Goal: Information Seeking & Learning: Learn about a topic

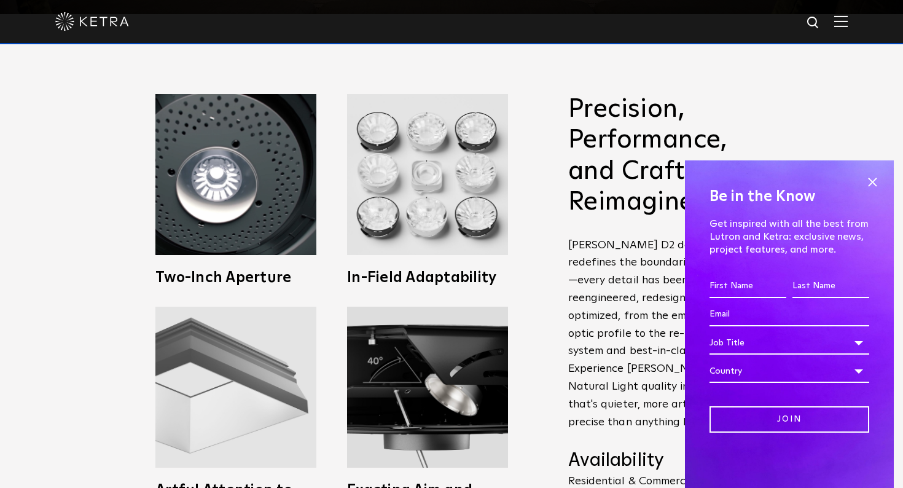
scroll to position [476, 0]
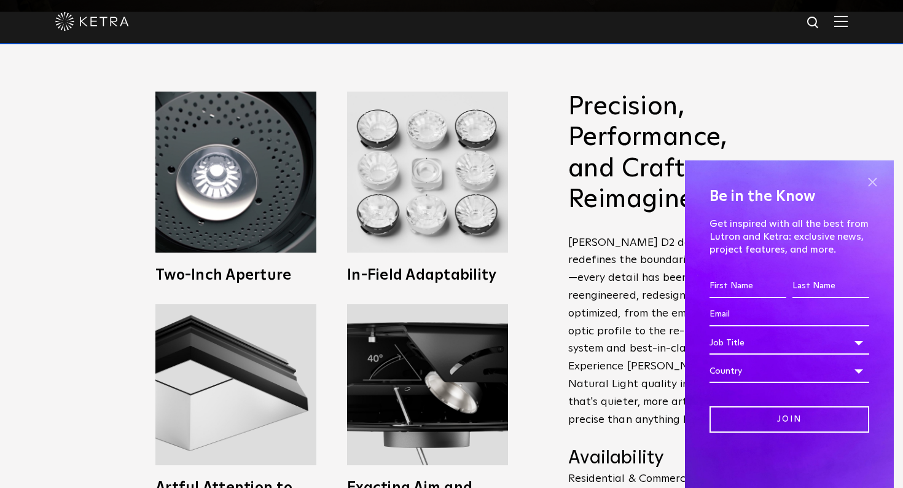
click at [866, 187] on span at bounding box center [872, 182] width 18 height 18
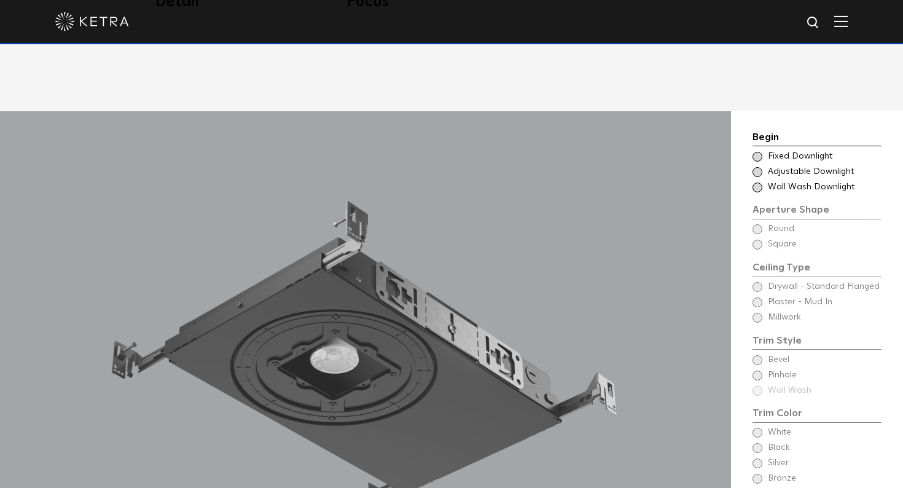
scroll to position [978, 0]
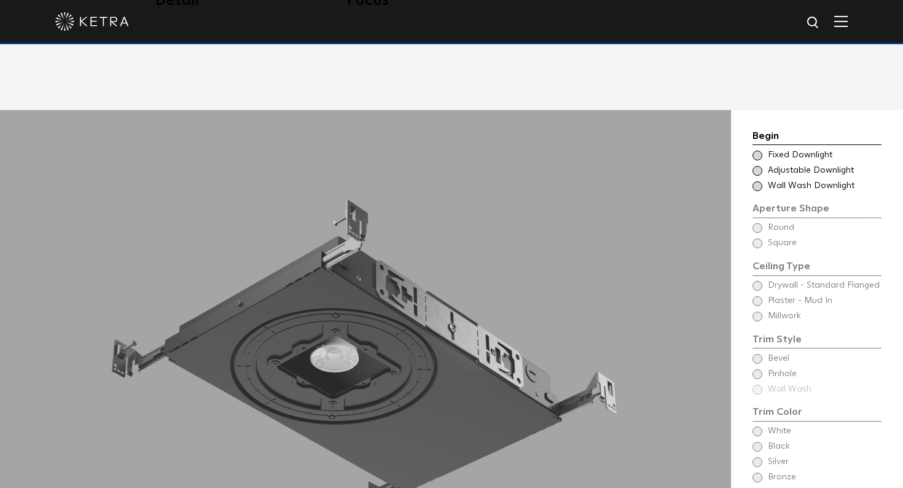
click at [757, 151] on span at bounding box center [758, 156] width 10 height 10
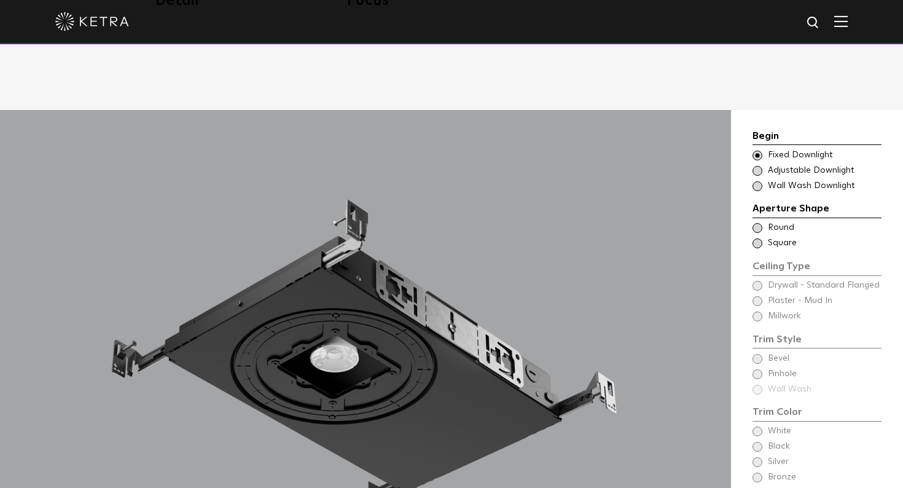
click at [756, 166] on span at bounding box center [758, 171] width 10 height 10
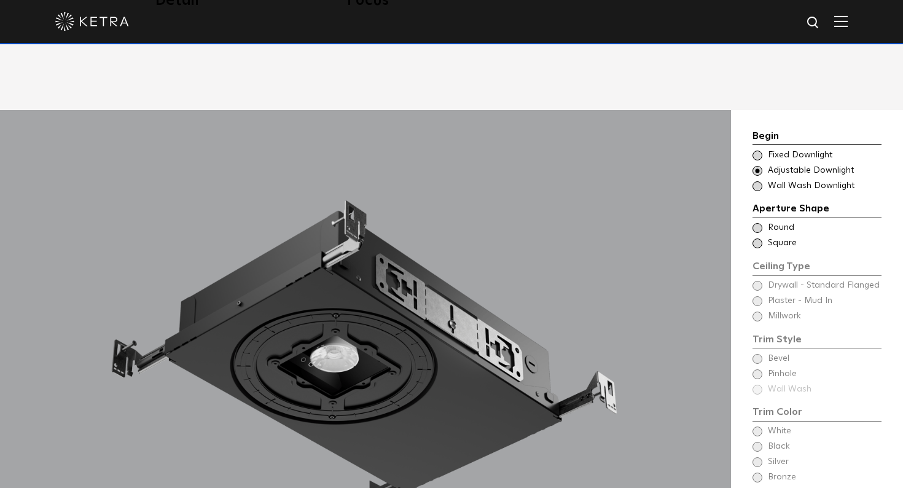
click at [756, 181] on span at bounding box center [758, 186] width 10 height 10
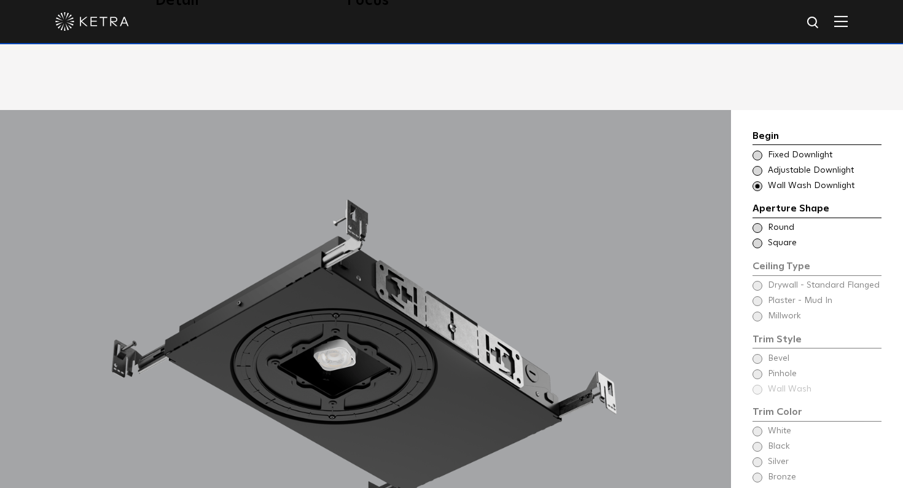
click at [761, 128] on div "Begin Choose Aperture Shape Fixed Downlight Choose Aperture Shape Adjustable Do…" at bounding box center [817, 160] width 129 height 64
click at [757, 151] on span at bounding box center [758, 156] width 10 height 10
click at [757, 223] on span at bounding box center [758, 228] width 10 height 10
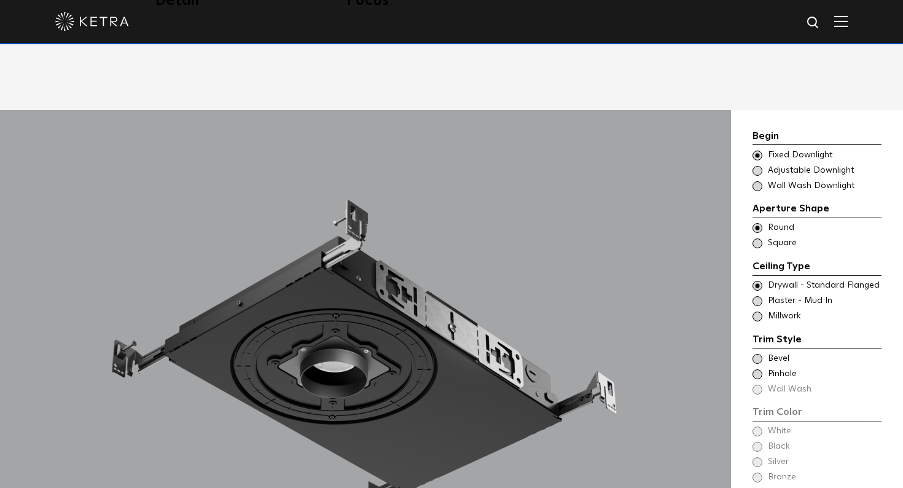
click at [757, 238] on span at bounding box center [758, 243] width 10 height 10
click at [757, 223] on span at bounding box center [758, 228] width 10 height 10
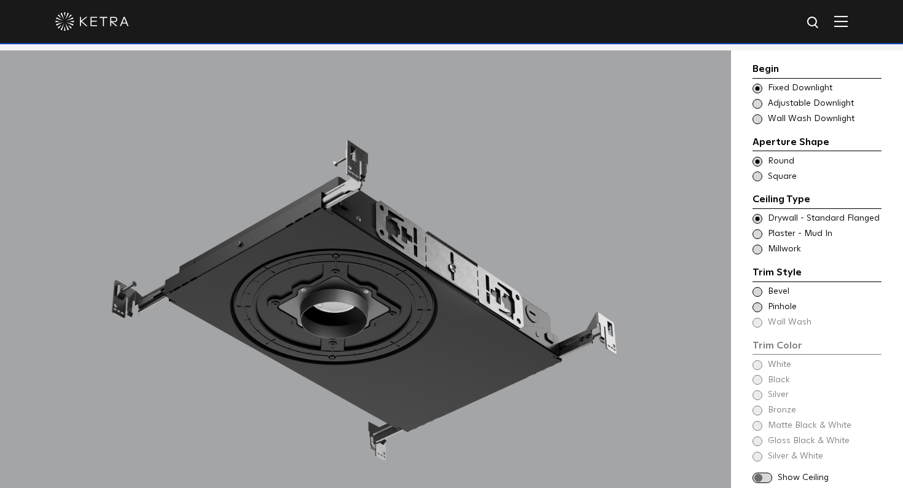
scroll to position [1039, 0]
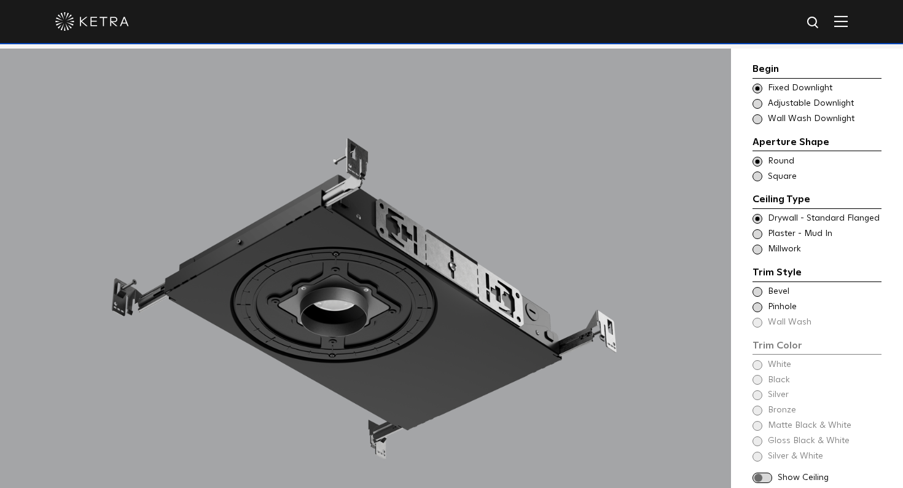
click at [761, 232] on span at bounding box center [758, 234] width 10 height 10
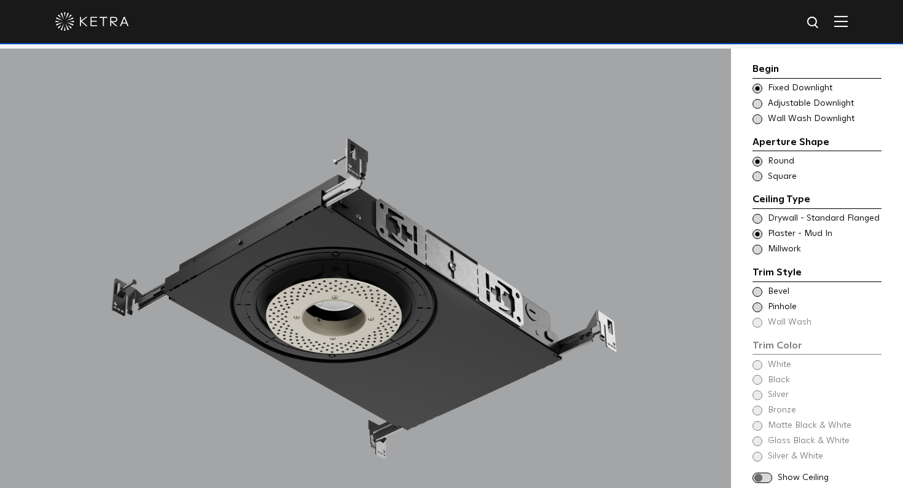
click at [762, 214] on div "Trim Style - Round - Flanged Wall Wash - Round - Flanged - Disabled Drywall - S…" at bounding box center [817, 219] width 129 height 12
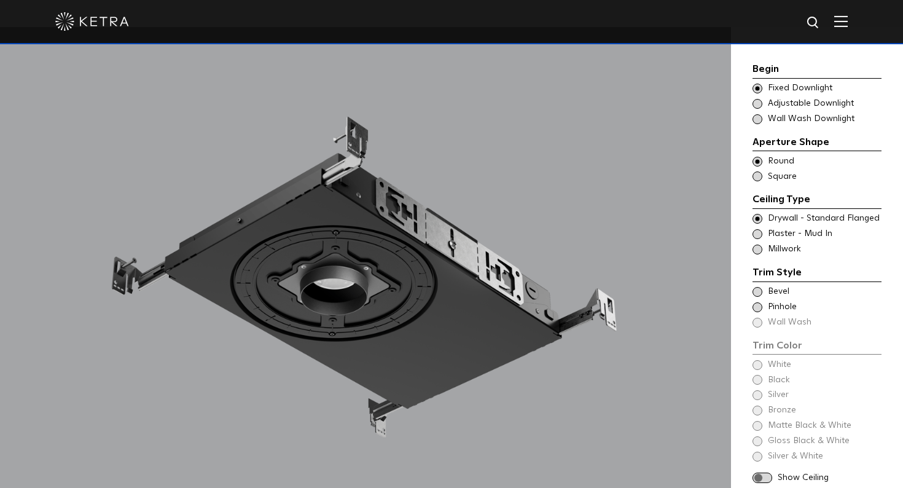
scroll to position [1065, 0]
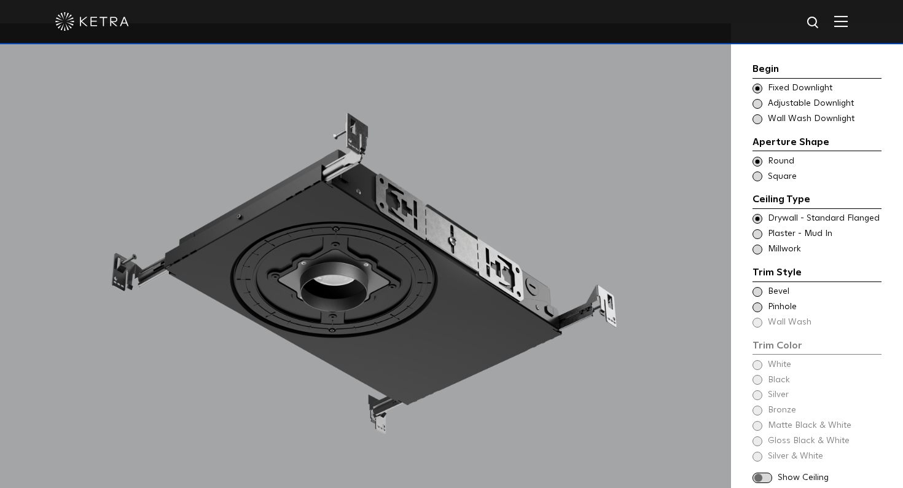
click at [757, 287] on span at bounding box center [758, 292] width 10 height 10
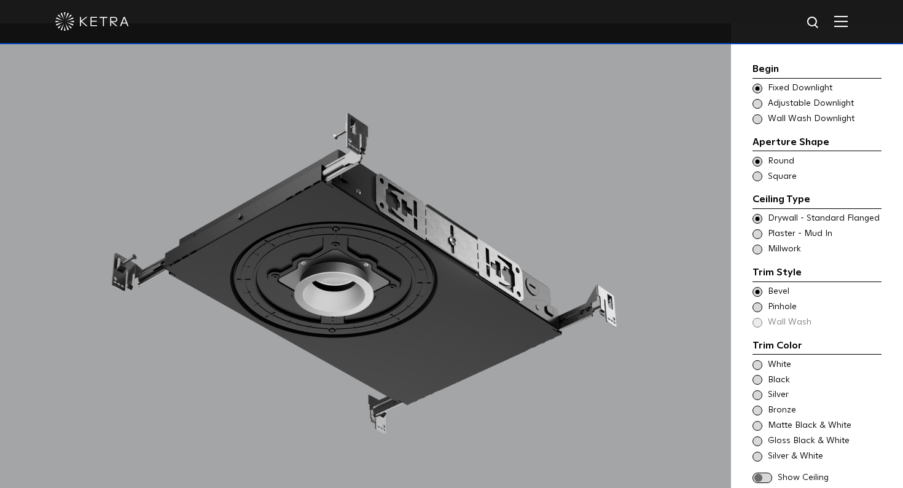
click at [758, 302] on span at bounding box center [758, 307] width 10 height 10
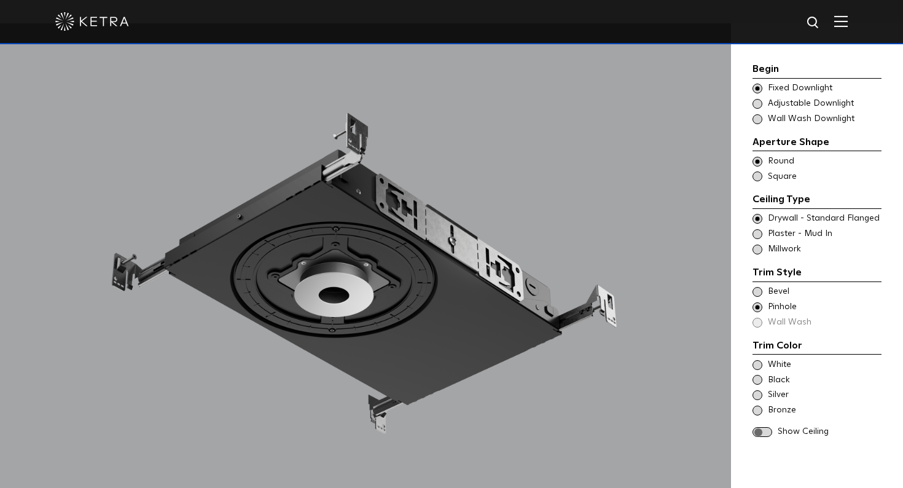
click at [758, 310] on div "Trim Color - Round - Flanged Bevel Trim Color - Round - Pinhole - Flanged [GEOG…" at bounding box center [817, 307] width 129 height 43
click at [756, 316] on div "Trim Color - Round - Flanged Bevel Trim Color - Round - Pinhole - Flanged [GEOG…" at bounding box center [817, 307] width 129 height 43
click at [755, 289] on span at bounding box center [758, 292] width 10 height 10
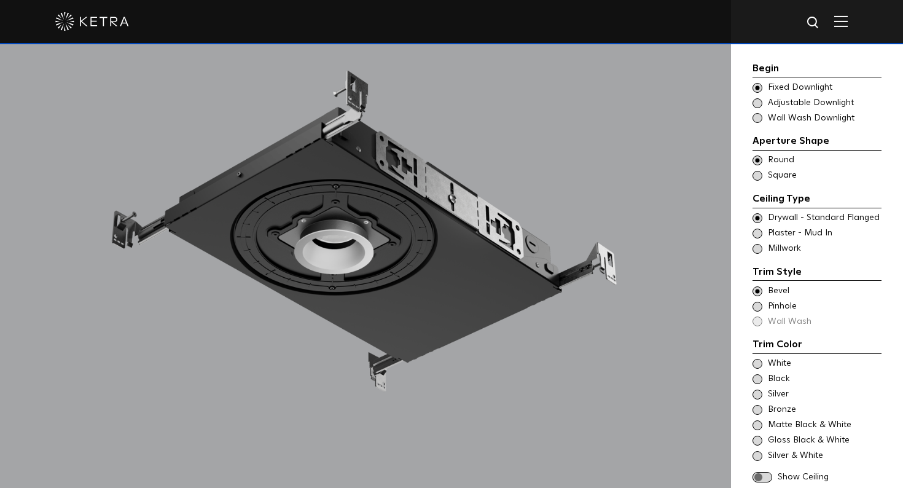
scroll to position [1109, 0]
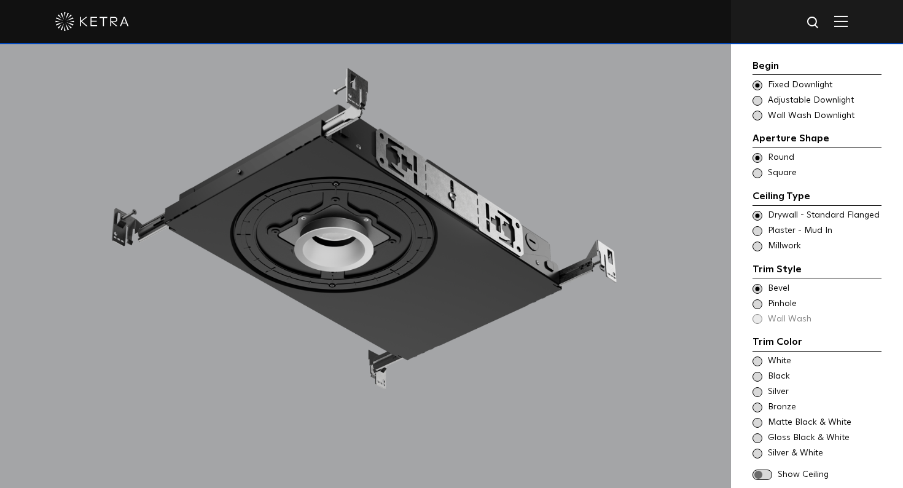
click at [756, 356] on span at bounding box center [758, 361] width 10 height 10
click at [756, 372] on span at bounding box center [758, 377] width 10 height 10
click at [758, 356] on span at bounding box center [758, 361] width 10 height 10
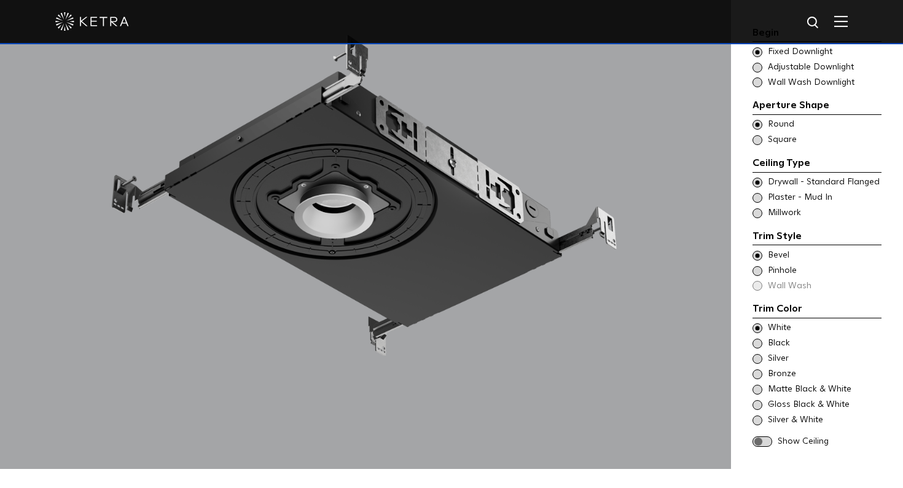
scroll to position [1148, 0]
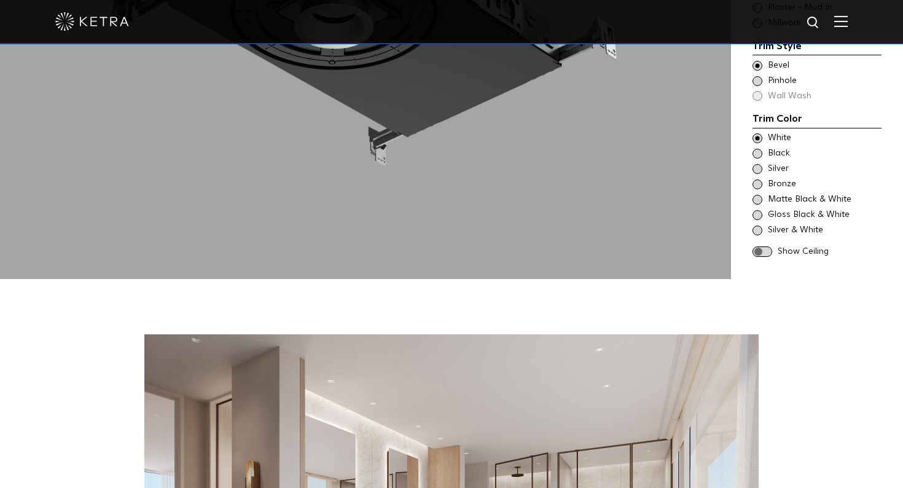
click at [761, 246] on div "Show Ceiling" at bounding box center [817, 252] width 129 height 12
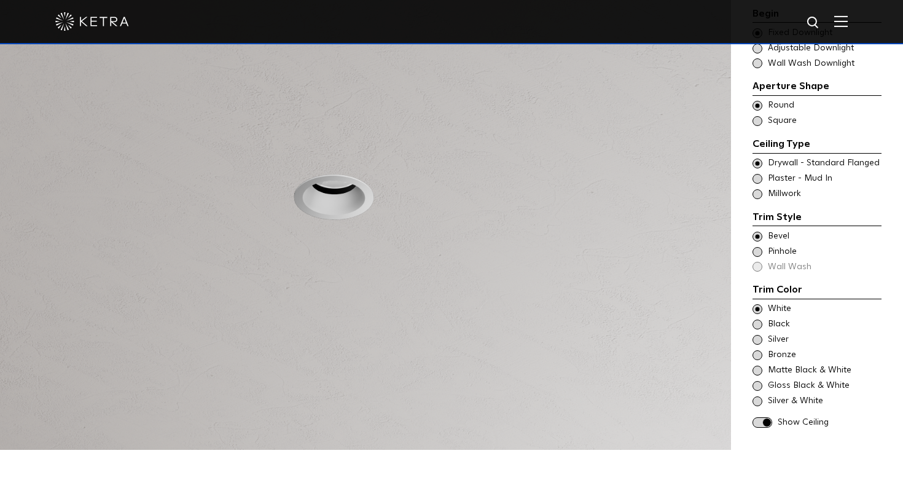
scroll to position [1117, 0]
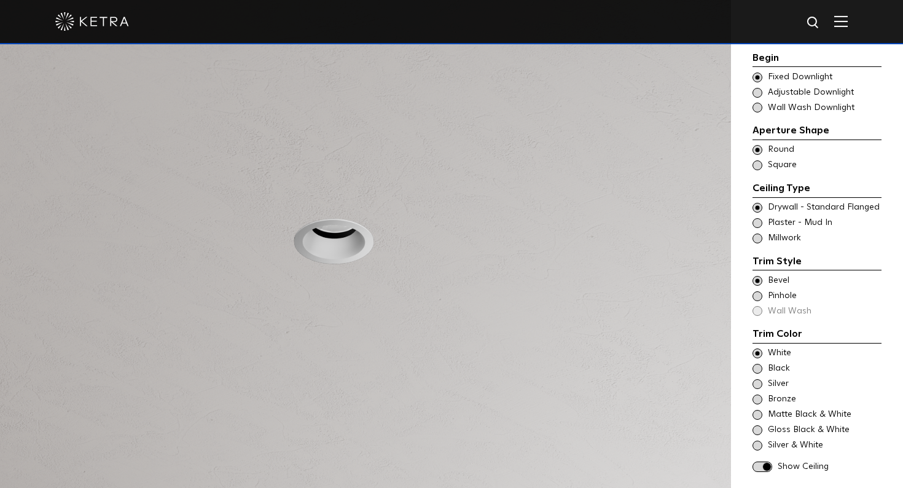
click at [757, 461] on span at bounding box center [763, 466] width 20 height 10
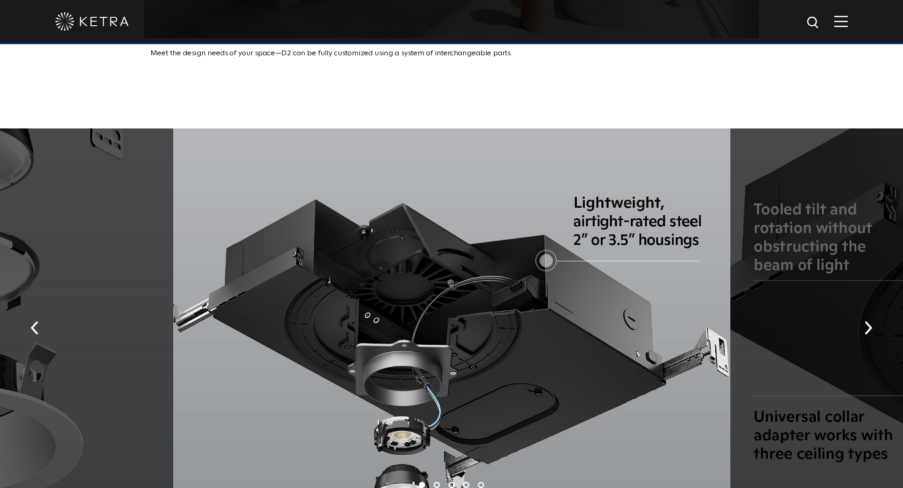
scroll to position [2037, 0]
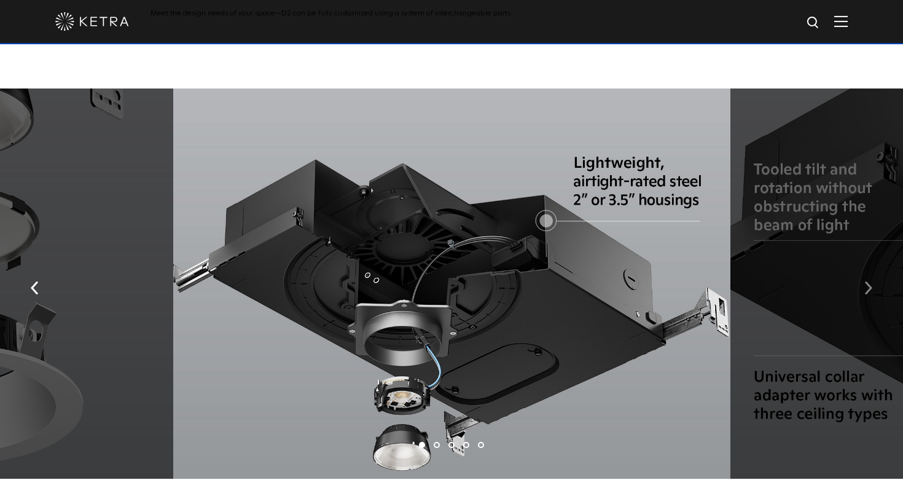
click at [862, 265] on button "button" at bounding box center [868, 286] width 26 height 42
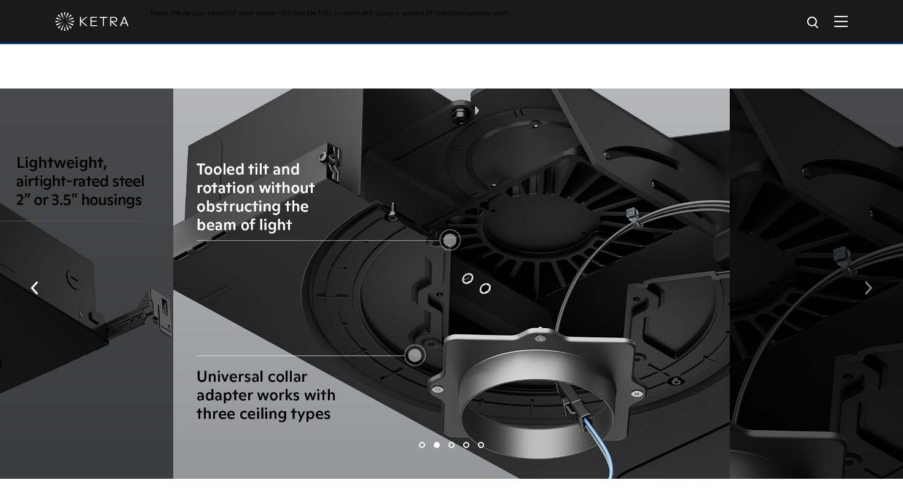
click at [862, 265] on button "button" at bounding box center [868, 286] width 26 height 42
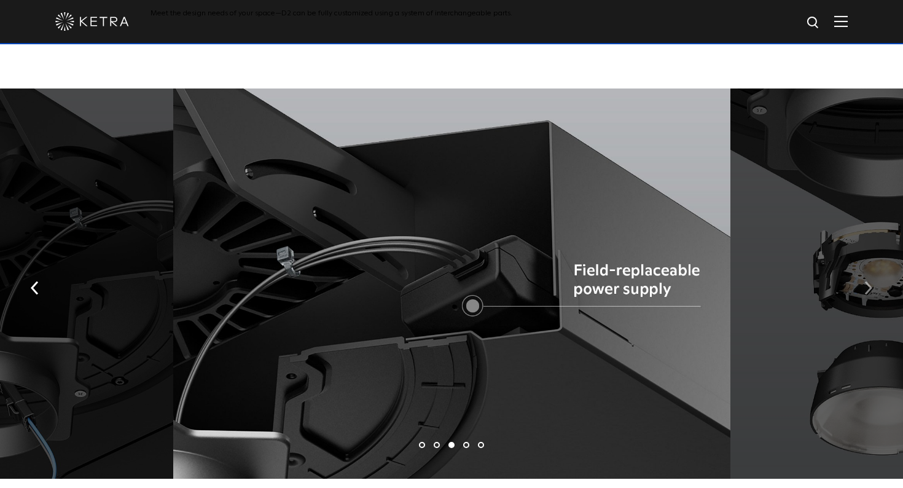
click at [862, 265] on button "button" at bounding box center [868, 286] width 26 height 42
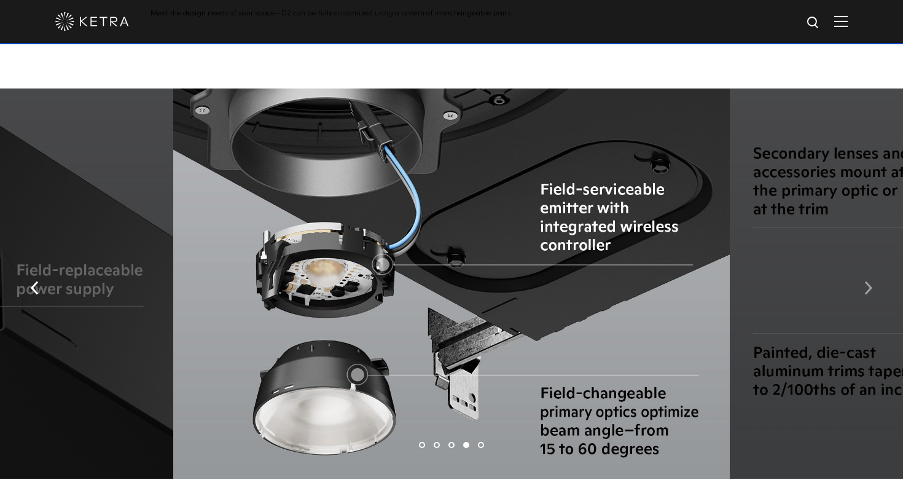
click at [862, 265] on button "button" at bounding box center [868, 286] width 26 height 42
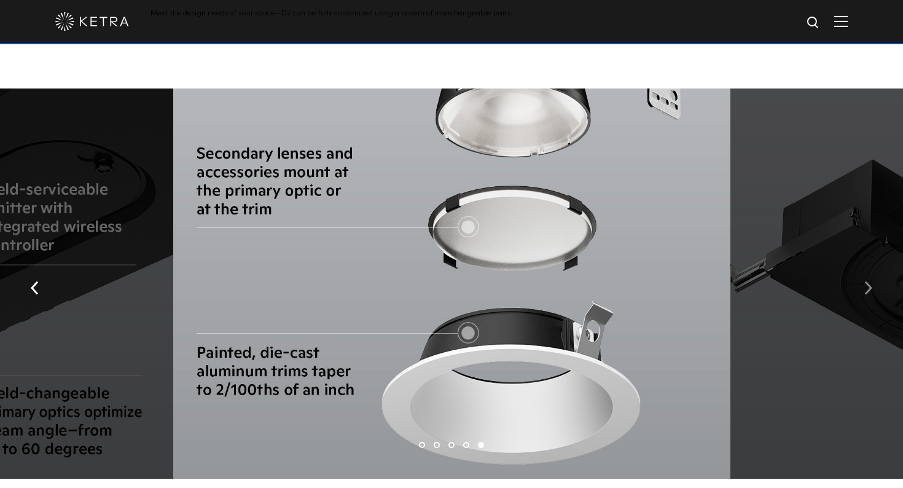
click at [862, 265] on button "button" at bounding box center [868, 286] width 26 height 42
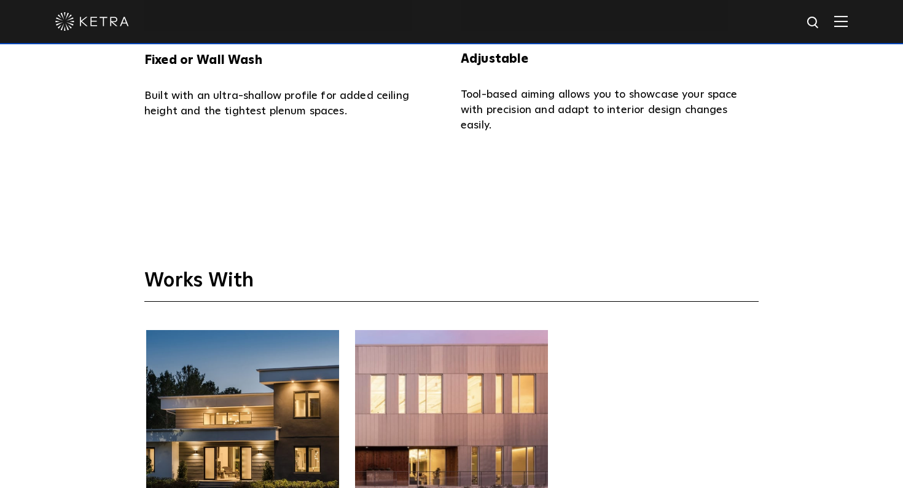
scroll to position [2589, 0]
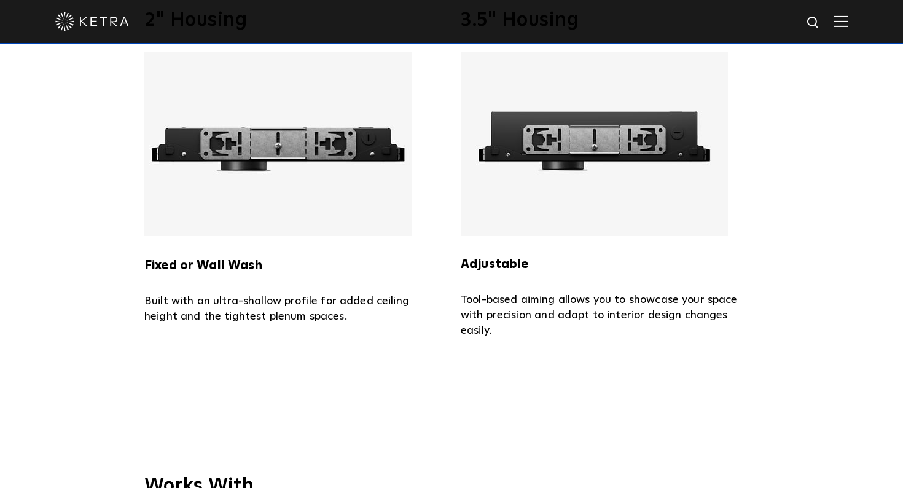
click at [319, 200] on img at bounding box center [277, 144] width 267 height 184
click at [235, 236] on h5 "Fixed or Wall Wash" at bounding box center [293, 255] width 298 height 39
click at [234, 259] on strong "Fixed or Wall Wash" at bounding box center [203, 265] width 118 height 12
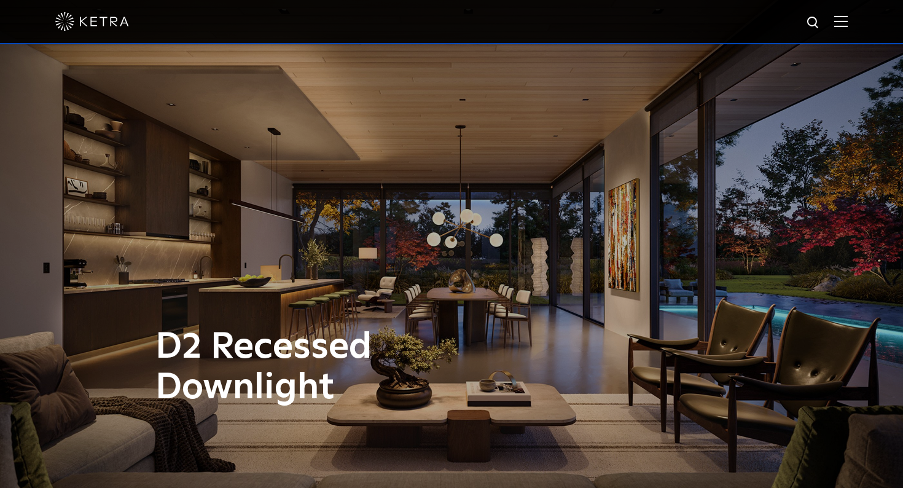
scroll to position [0, 0]
click at [844, 24] on img at bounding box center [841, 21] width 14 height 12
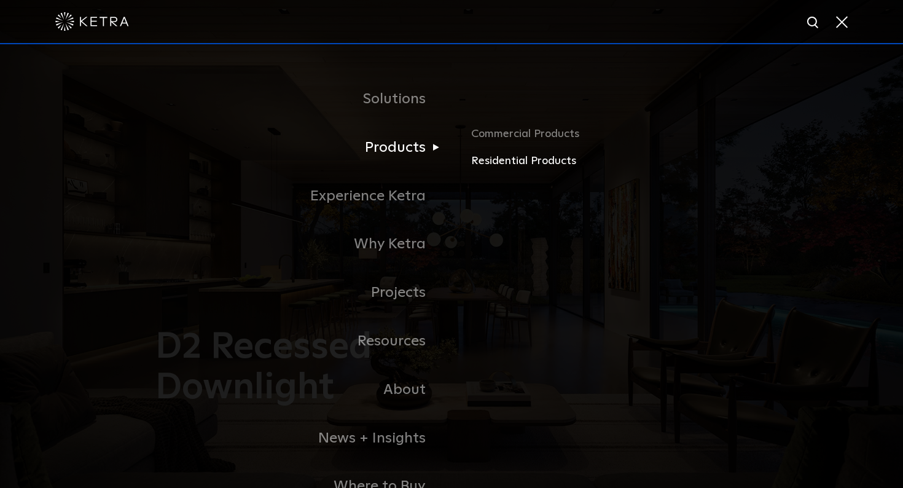
click at [510, 165] on link "Residential Products" at bounding box center [614, 161] width 287 height 18
